Goal: Transaction & Acquisition: Purchase product/service

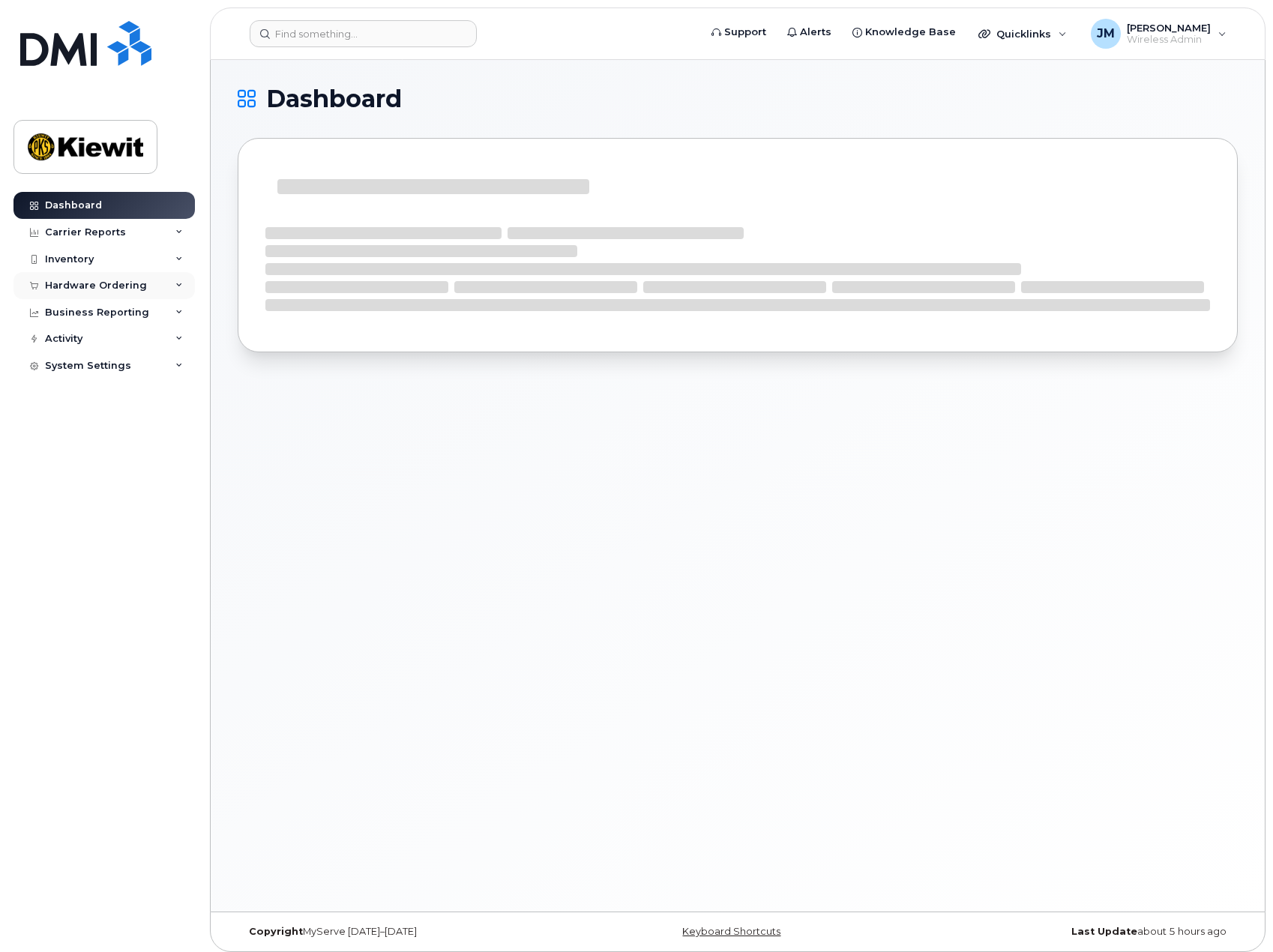
click at [67, 279] on div "Hardware Ordering" at bounding box center [96, 285] width 102 height 12
click at [74, 339] on div "Orders" at bounding box center [70, 342] width 37 height 14
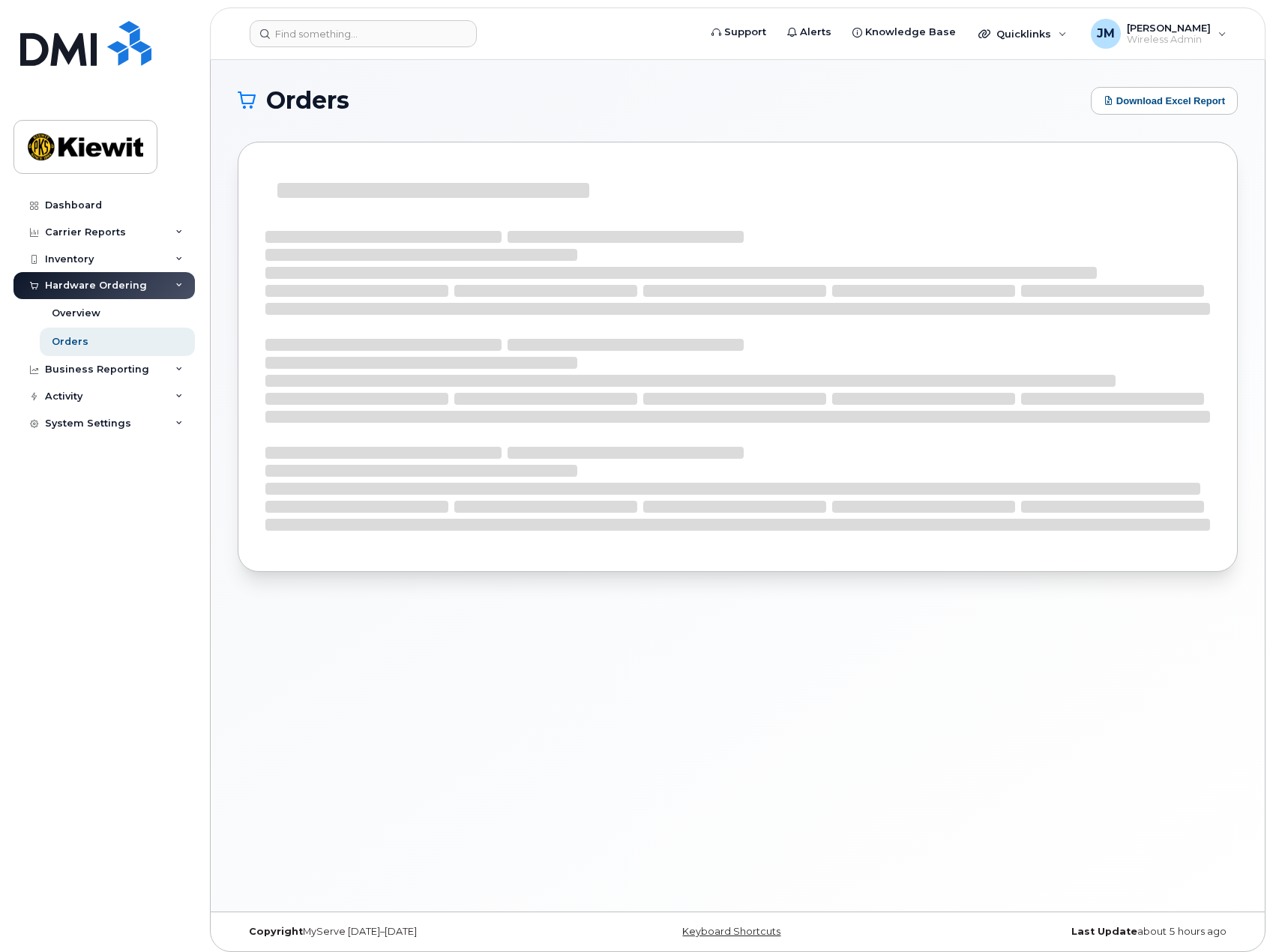
click at [107, 282] on div "Hardware Ordering" at bounding box center [96, 285] width 102 height 12
click at [97, 307] on div "Overview" at bounding box center [76, 313] width 49 height 14
click at [96, 311] on div "Overview" at bounding box center [76, 313] width 49 height 14
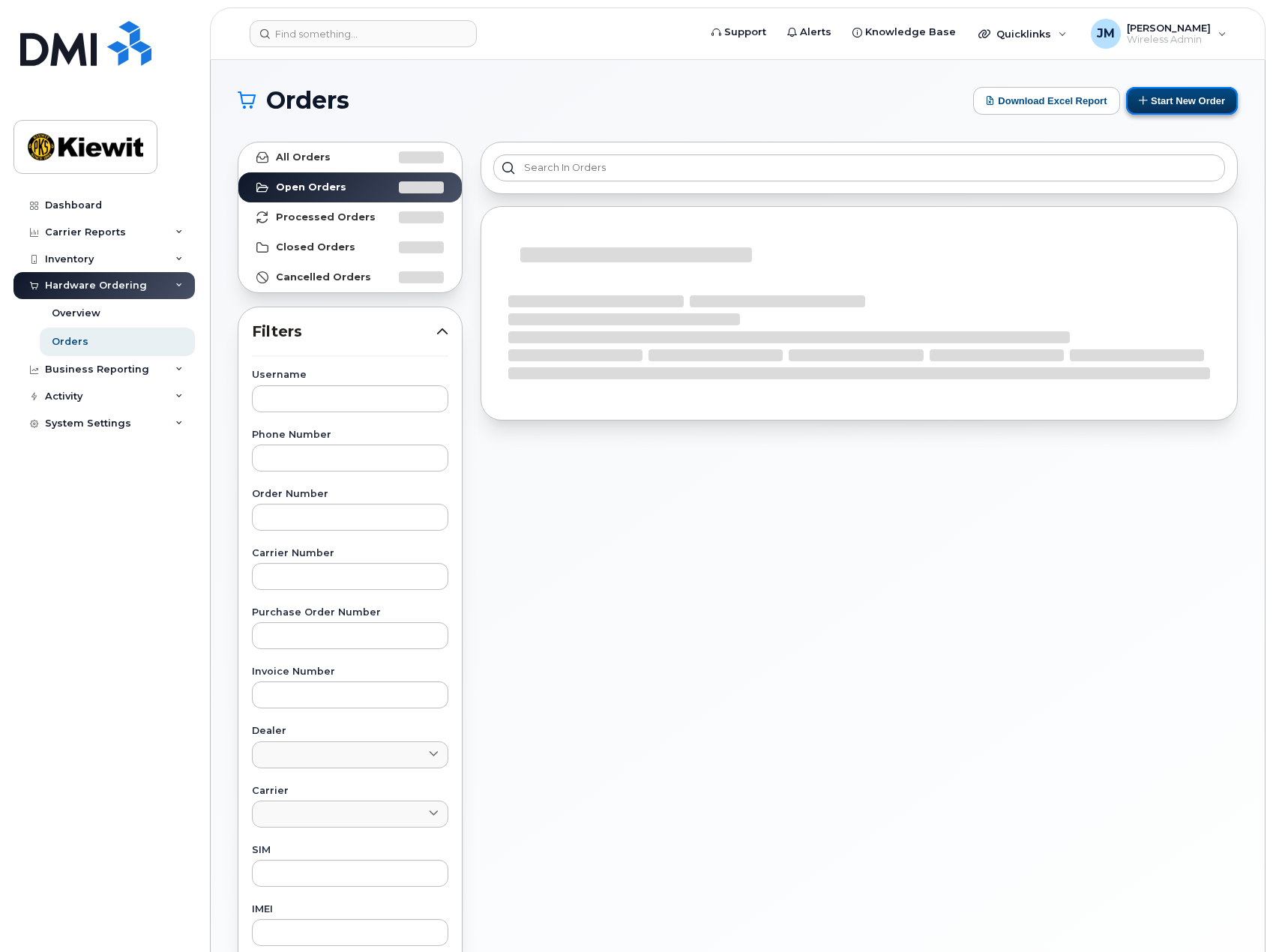
click at [1158, 102] on button "Start New Order" at bounding box center [1182, 101] width 112 height 28
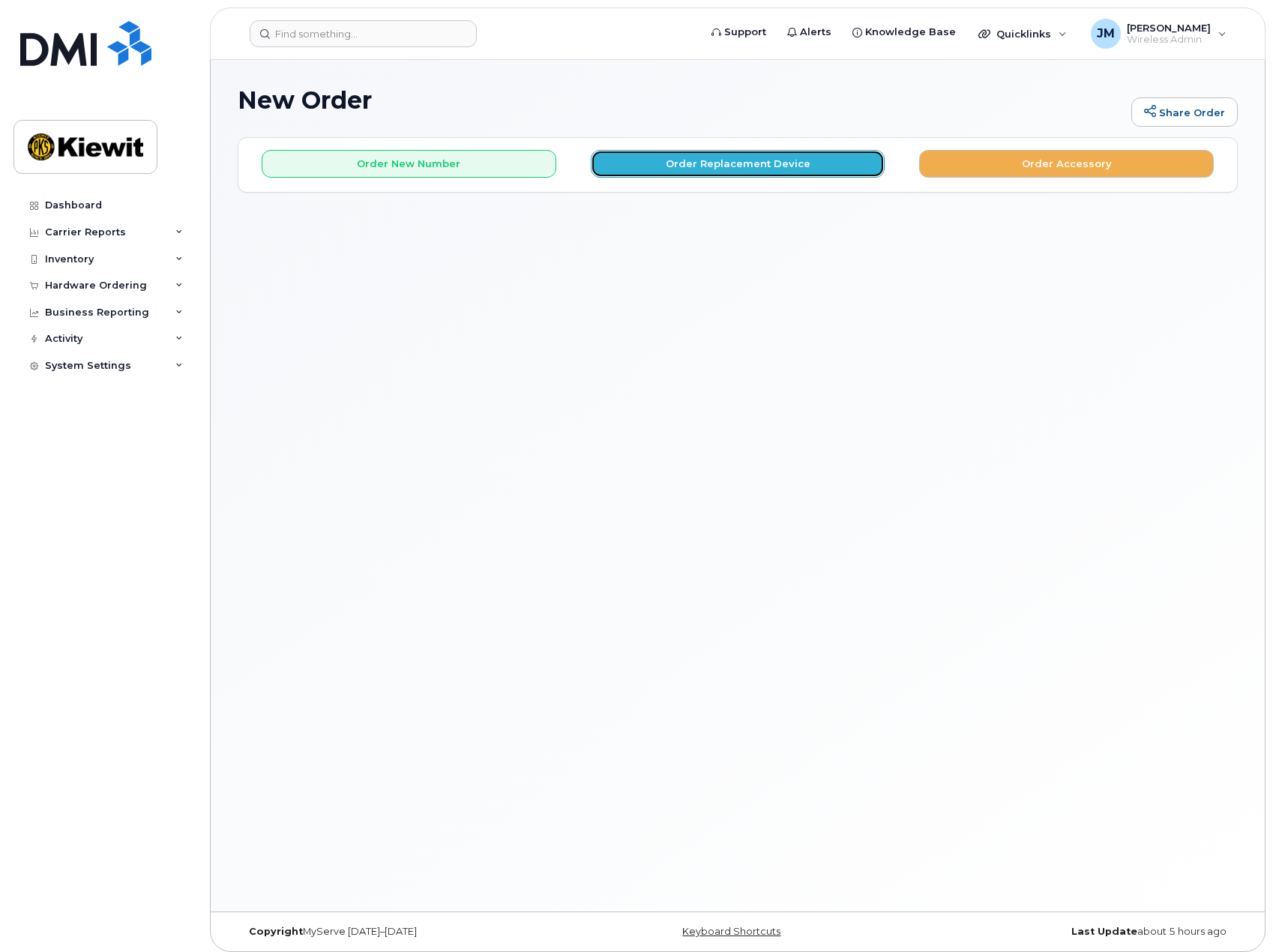
click at [677, 169] on button "Order Replacement Device" at bounding box center [738, 164] width 295 height 28
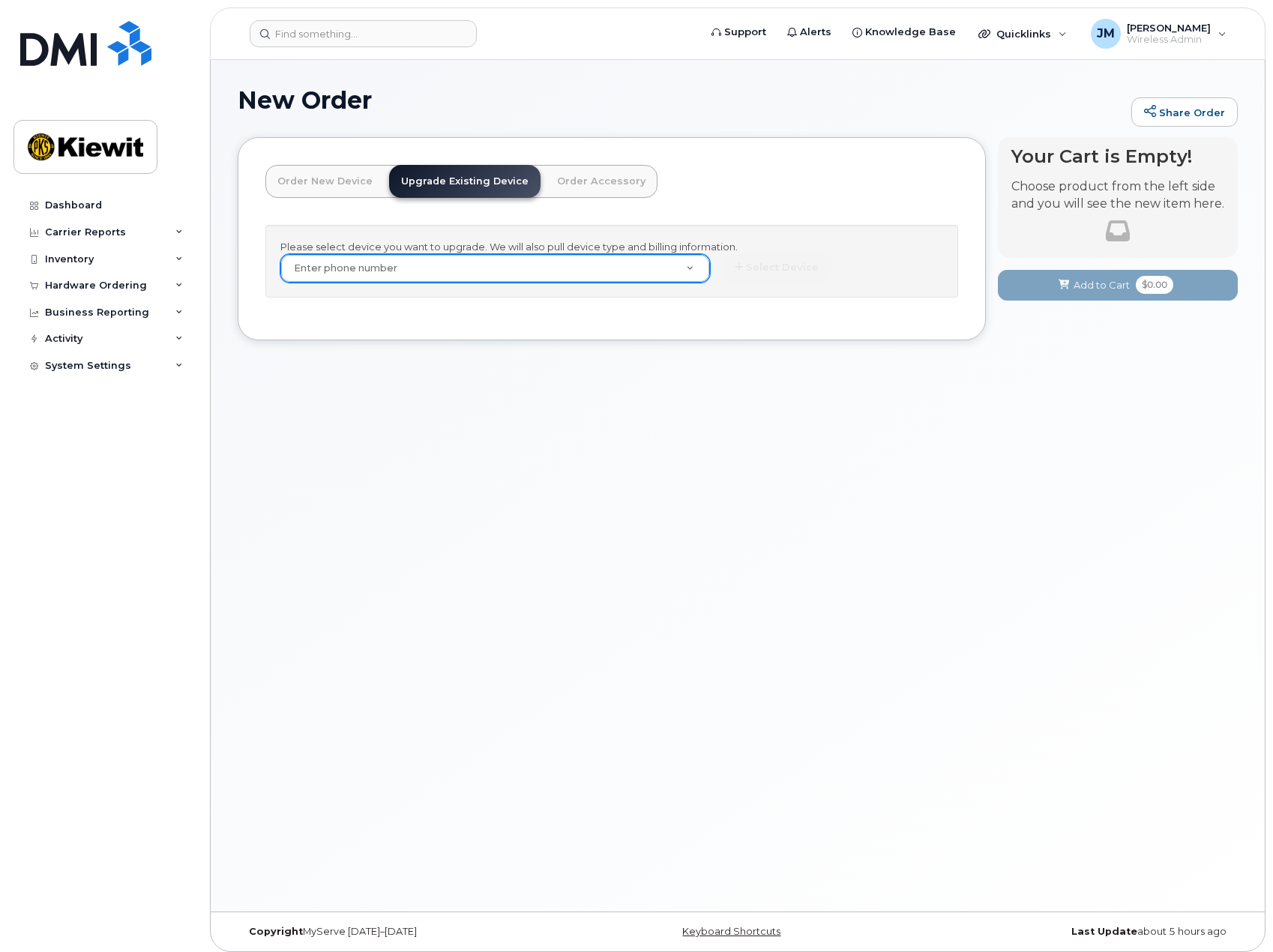
click at [338, 179] on link "Order New Device" at bounding box center [325, 181] width 119 height 33
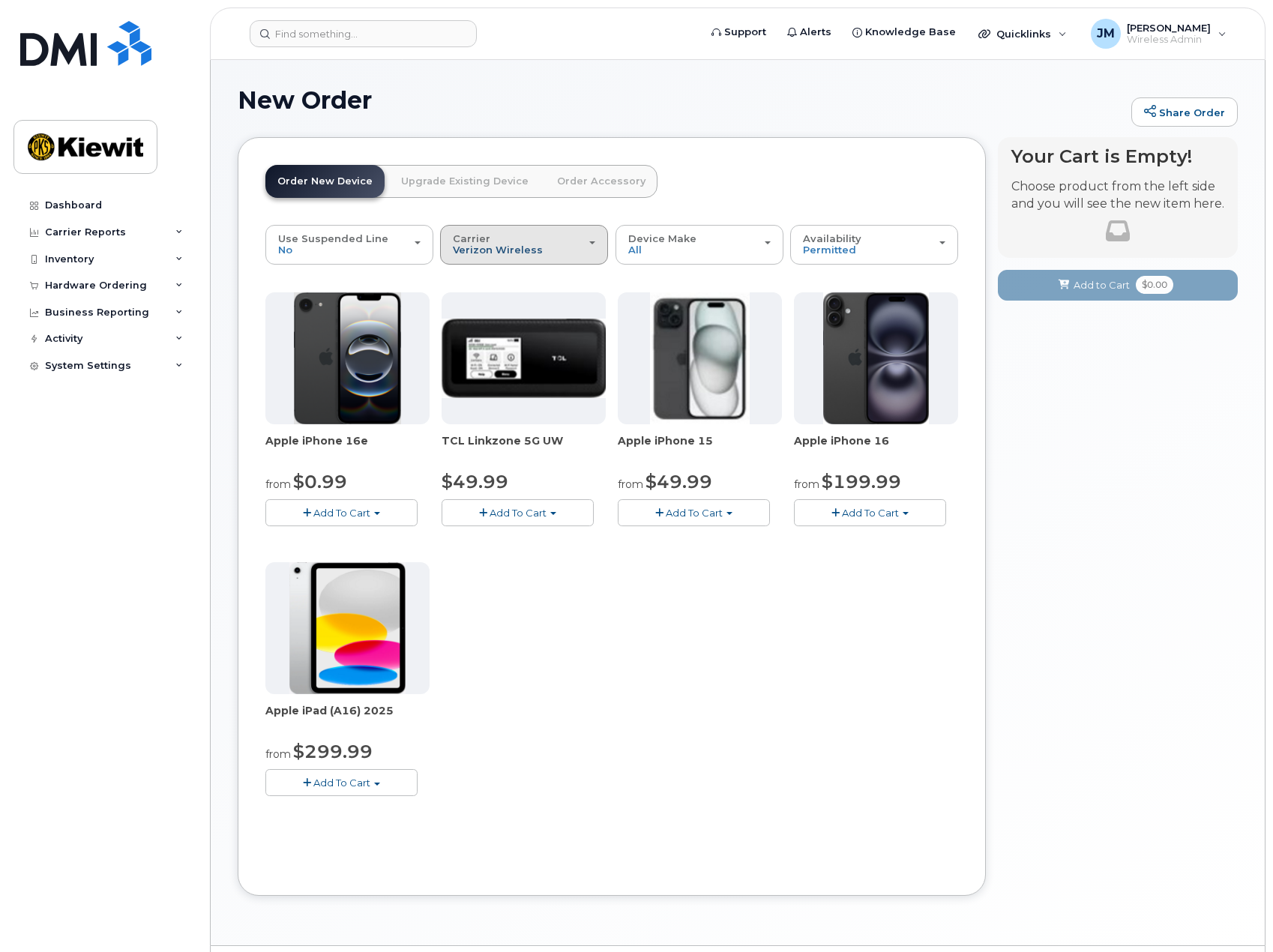
click at [496, 250] on span "Verizon Wireless" at bounding box center [498, 249] width 90 height 12
click at [488, 326] on label "AT&T Wireless" at bounding box center [493, 330] width 97 height 18
click at [0, 0] on input "AT&T Wireless" at bounding box center [0, 0] width 0 height 0
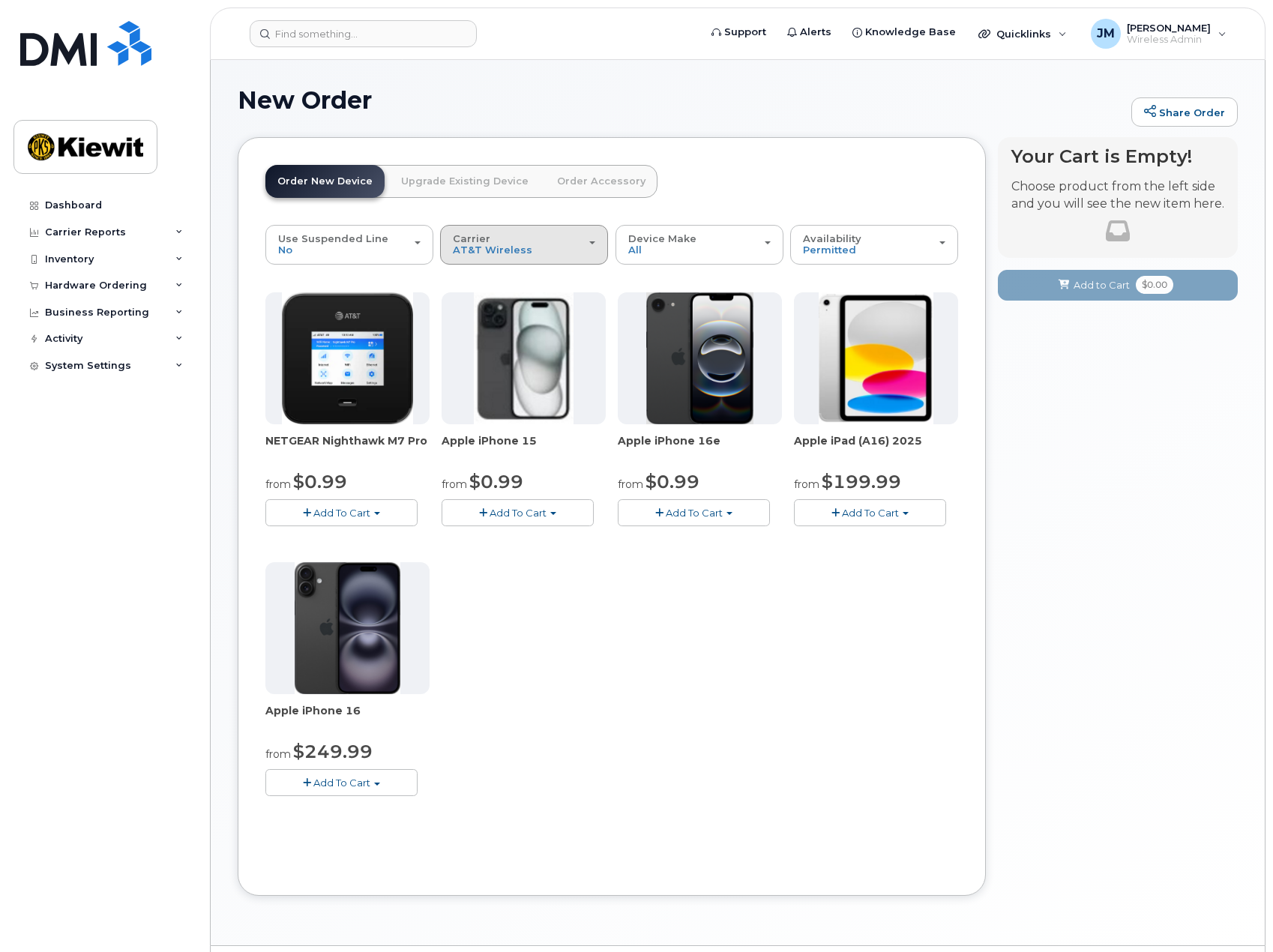
click at [562, 261] on button "Carrier Verizon Wireless T-Mobile AT&T Wireless" at bounding box center [524, 244] width 168 height 39
drag, startPoint x: 534, startPoint y: 309, endPoint x: 516, endPoint y: 280, distance: 34.1
click at [516, 280] on ul "Verizon Wireless T-Mobile AT&T Wireless" at bounding box center [524, 308] width 168 height 84
click at [498, 261] on button "Carrier Verizon Wireless T-Mobile AT&T Wireless" at bounding box center [524, 244] width 168 height 39
click at [494, 278] on label "Verizon Wireless" at bounding box center [498, 278] width 108 height 18
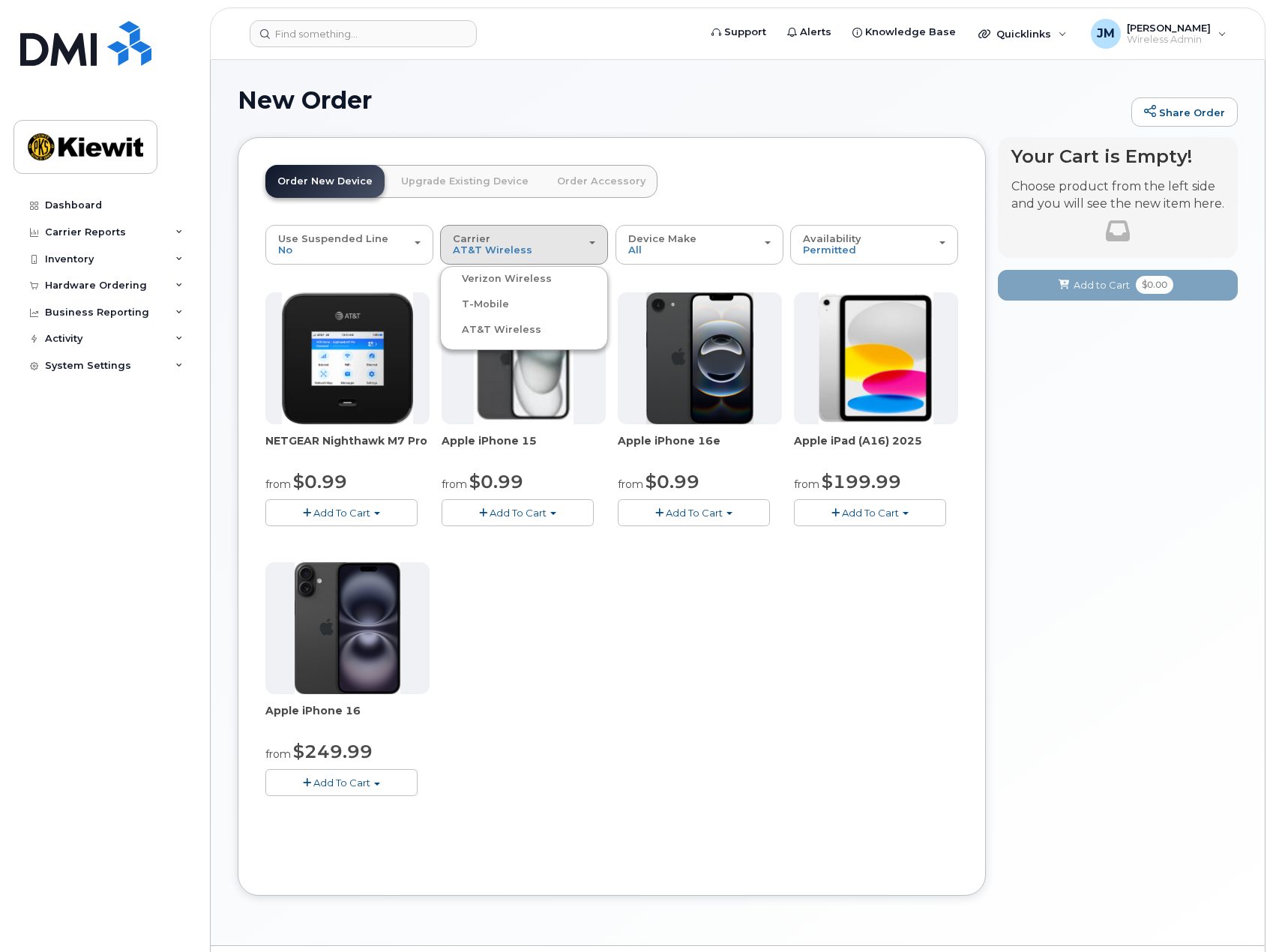
click at [0, 0] on input "Verizon Wireless" at bounding box center [0, 0] width 0 height 0
